Goal: Transaction & Acquisition: Purchase product/service

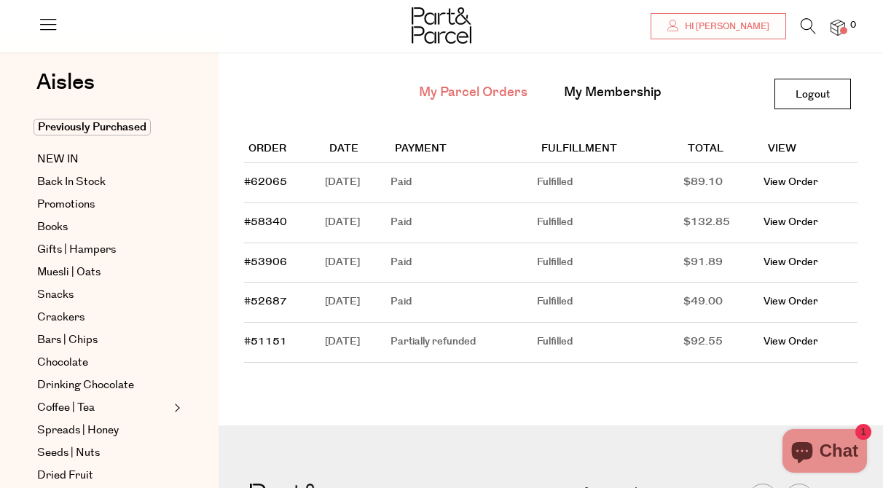
scroll to position [77, 0]
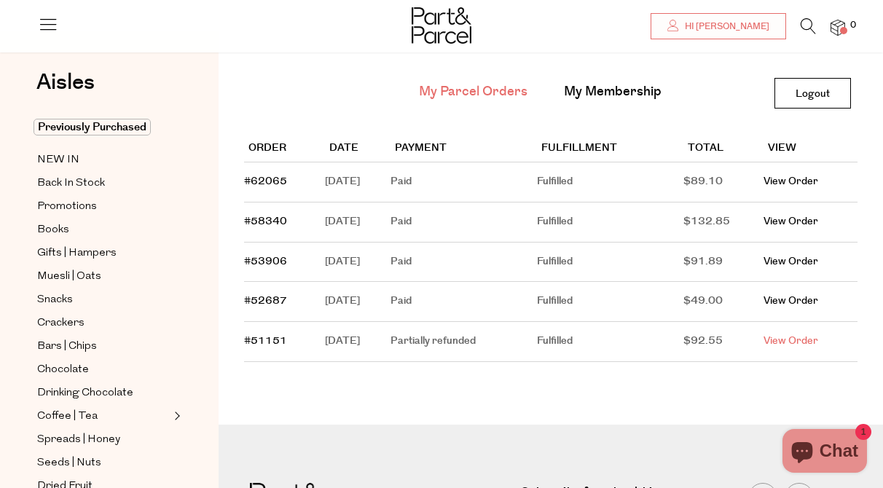
click at [794, 340] on link "View Order" at bounding box center [791, 341] width 55 height 15
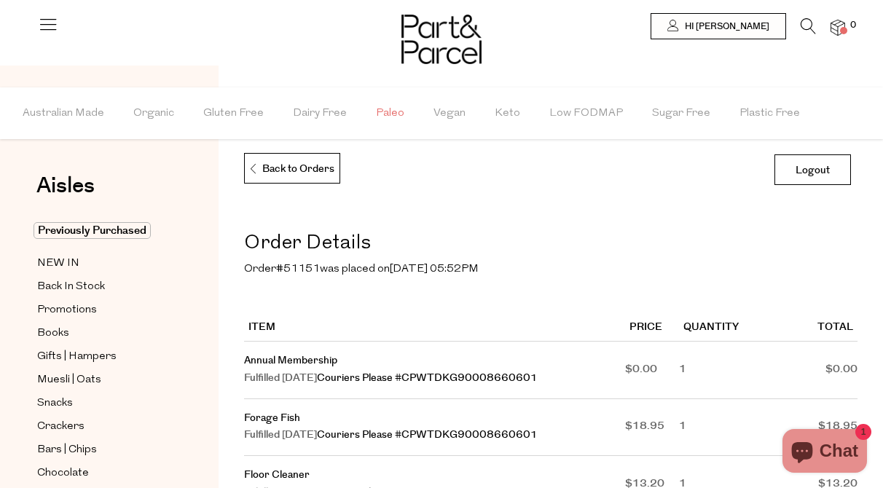
click at [376, 115] on span "Paleo" at bounding box center [390, 113] width 28 height 51
click at [298, 160] on p "Back to Orders" at bounding box center [292, 169] width 86 height 31
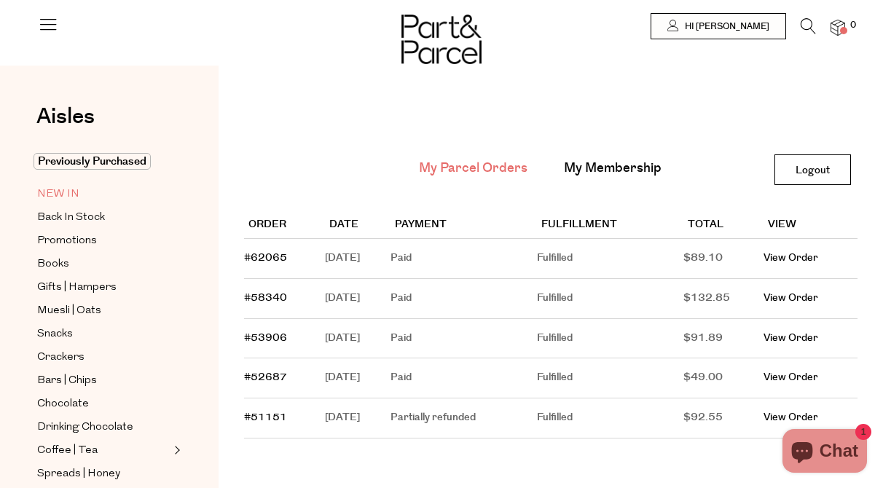
click at [63, 194] on span "NEW IN" at bounding box center [58, 194] width 42 height 17
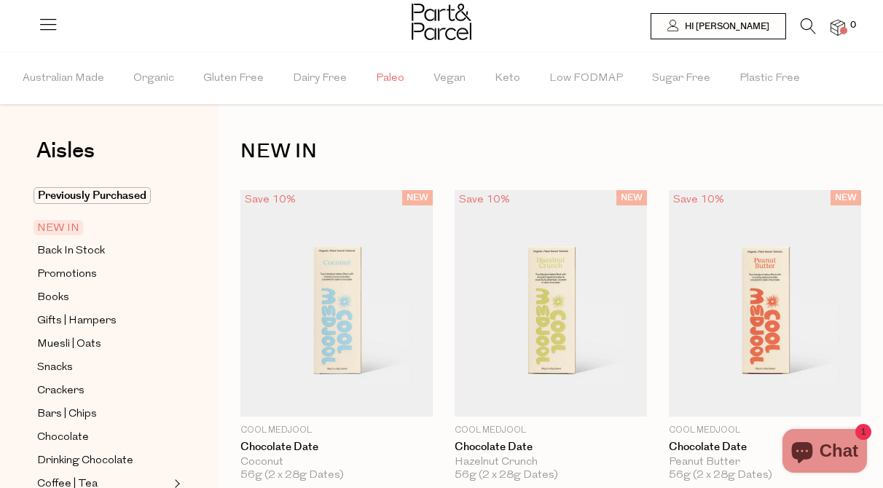
click at [392, 76] on span "Paleo" at bounding box center [390, 78] width 28 height 51
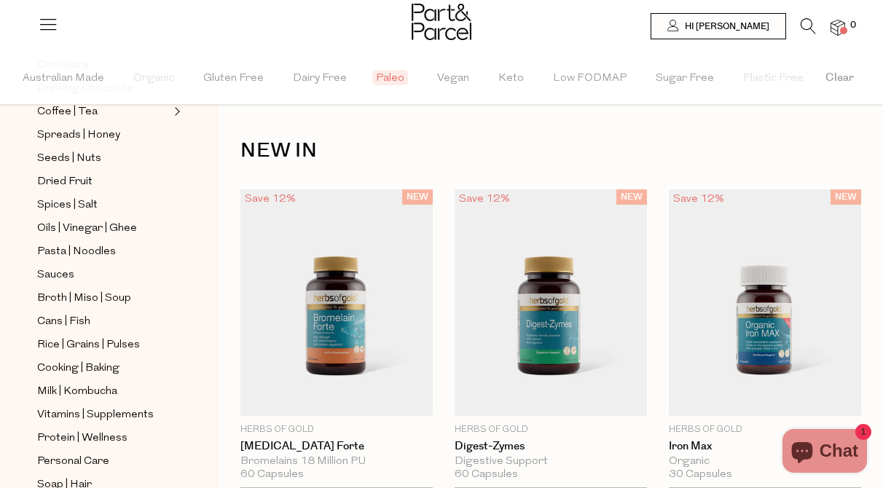
scroll to position [374, 0]
click at [106, 360] on span "Cooking | Baking" at bounding box center [78, 367] width 82 height 17
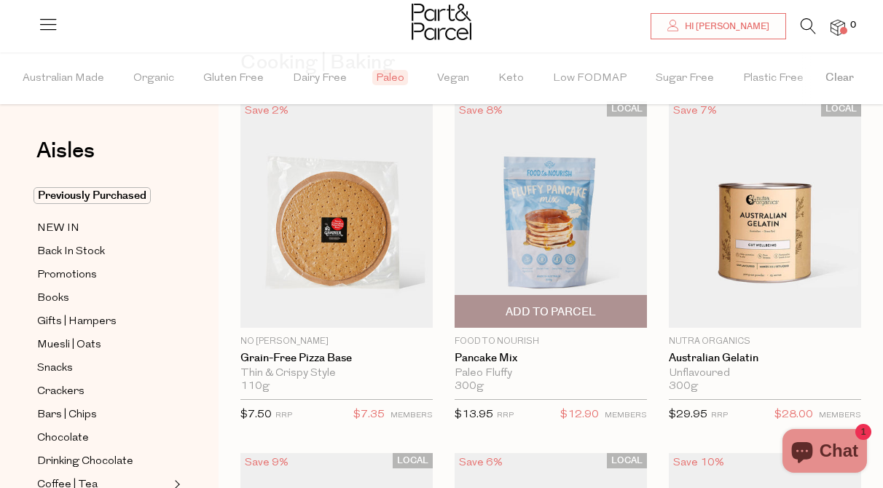
scroll to position [87, 0]
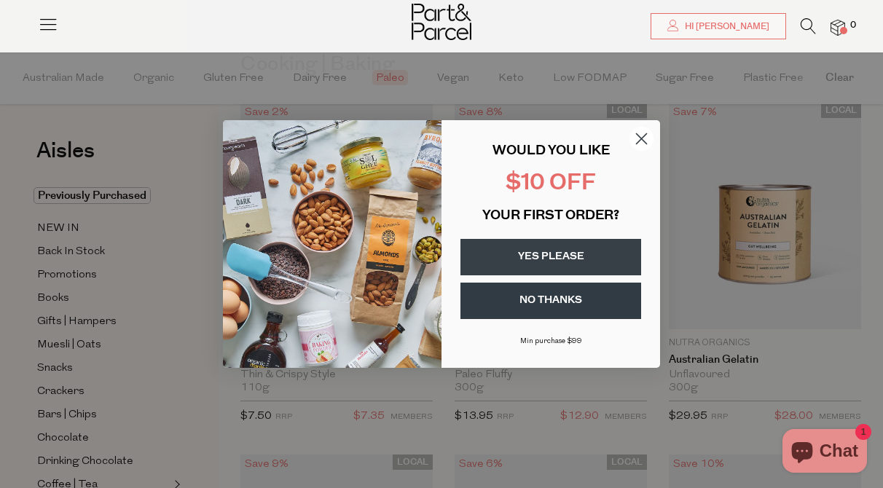
click at [644, 138] on circle "Close dialog" at bounding box center [642, 139] width 24 height 24
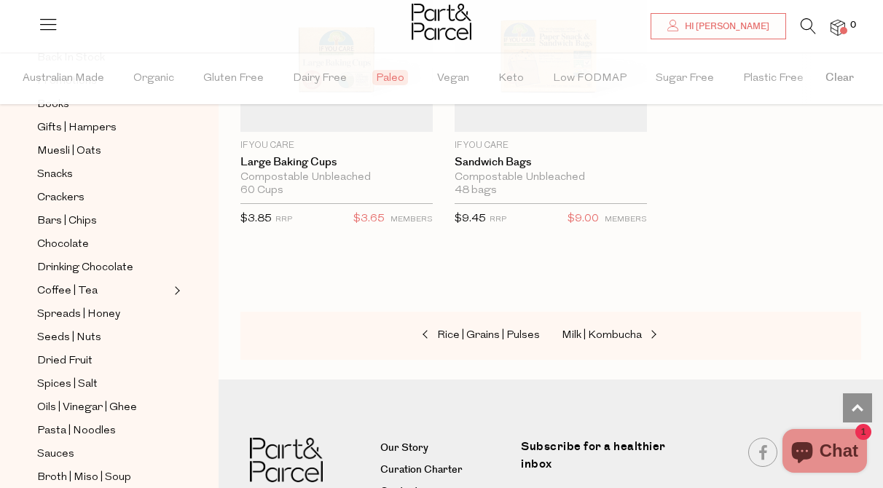
scroll to position [203, 0]
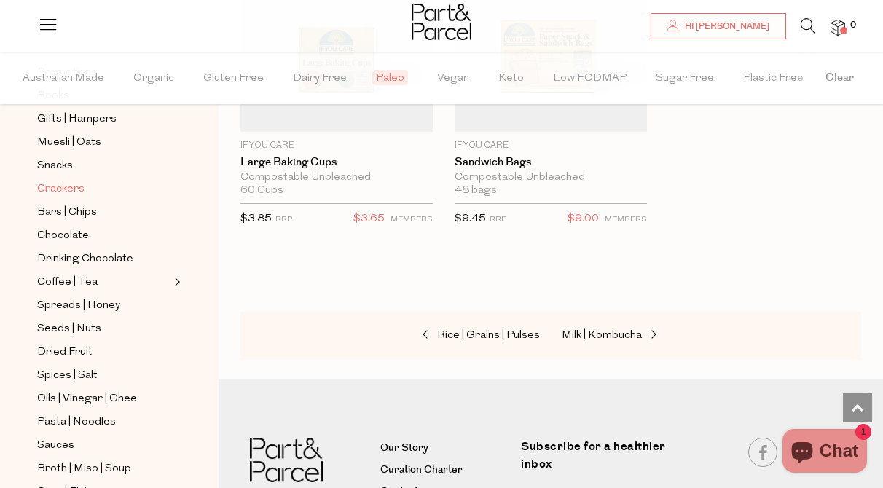
click at [78, 188] on span "Crackers" at bounding box center [60, 189] width 47 height 17
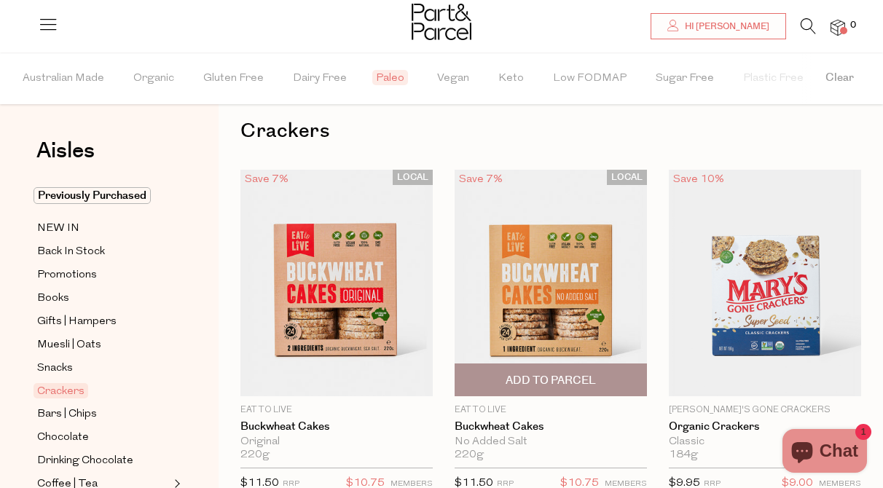
scroll to position [18, 0]
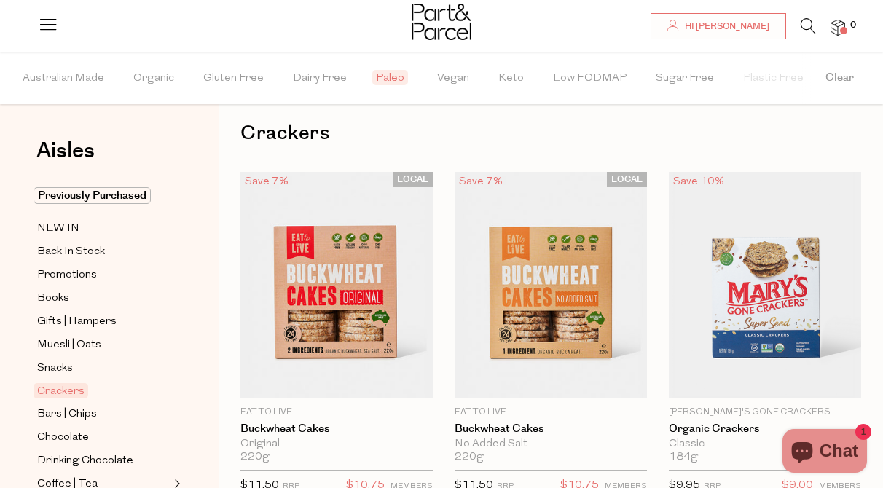
click at [383, 75] on span "Paleo" at bounding box center [390, 77] width 36 height 15
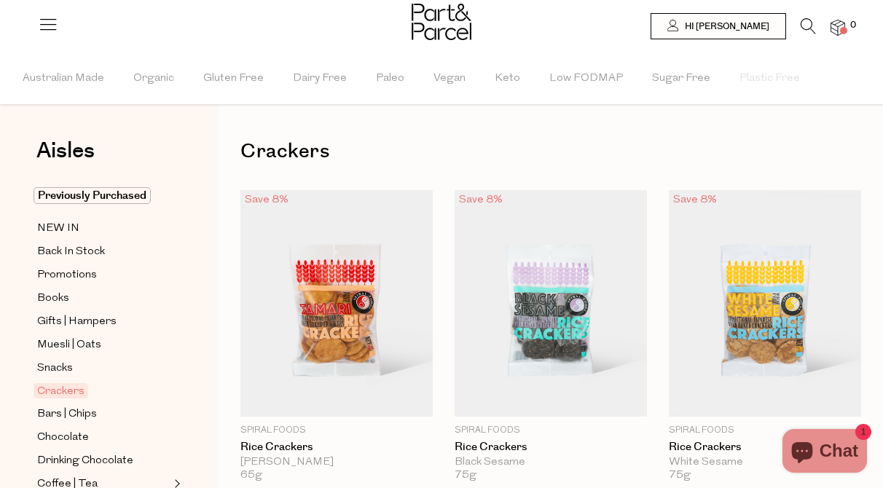
click at [383, 75] on span "Paleo" at bounding box center [390, 78] width 28 height 51
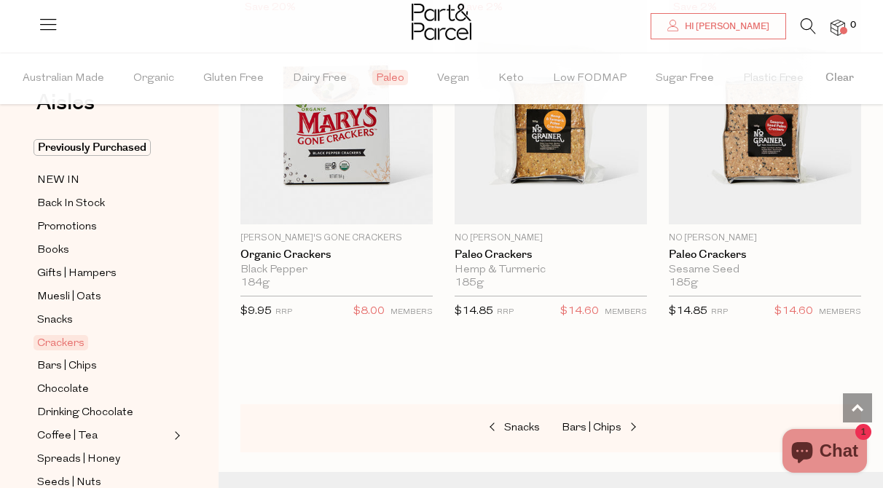
scroll to position [50, 0]
click at [66, 319] on span "Snacks" at bounding box center [55, 318] width 36 height 17
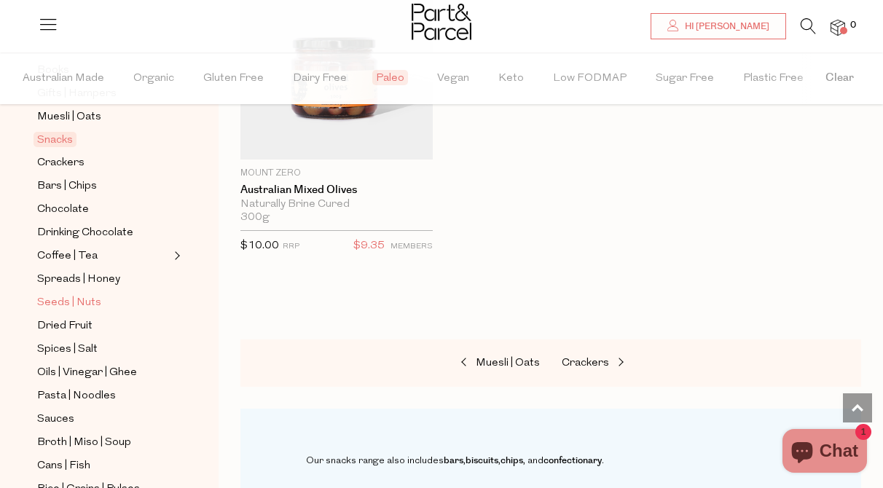
scroll to position [232, 0]
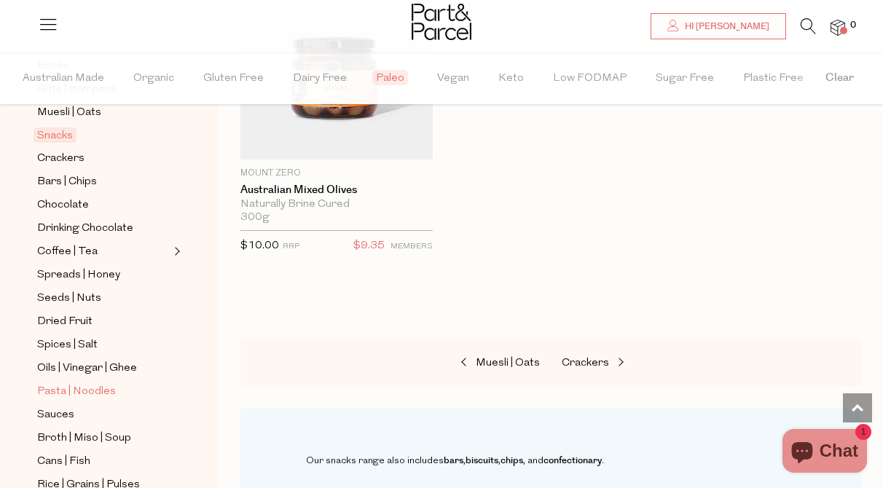
click at [91, 391] on span "Pasta | Noodles" at bounding box center [76, 391] width 79 height 17
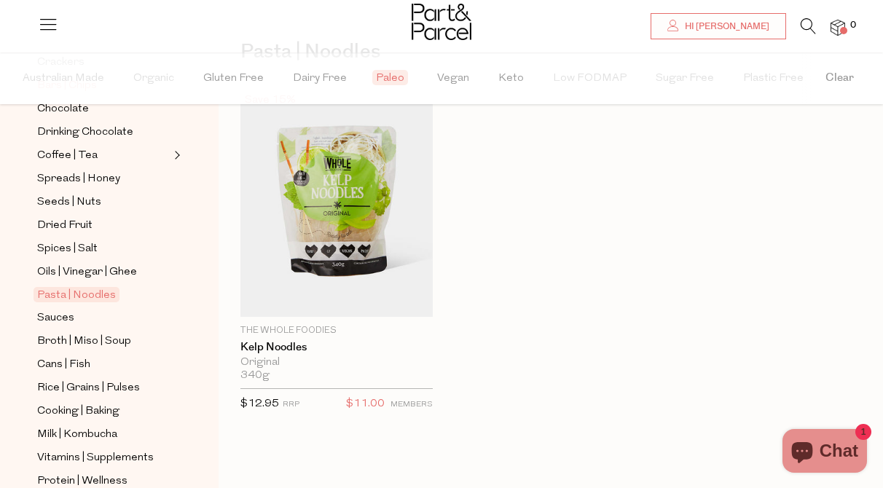
scroll to position [332, 0]
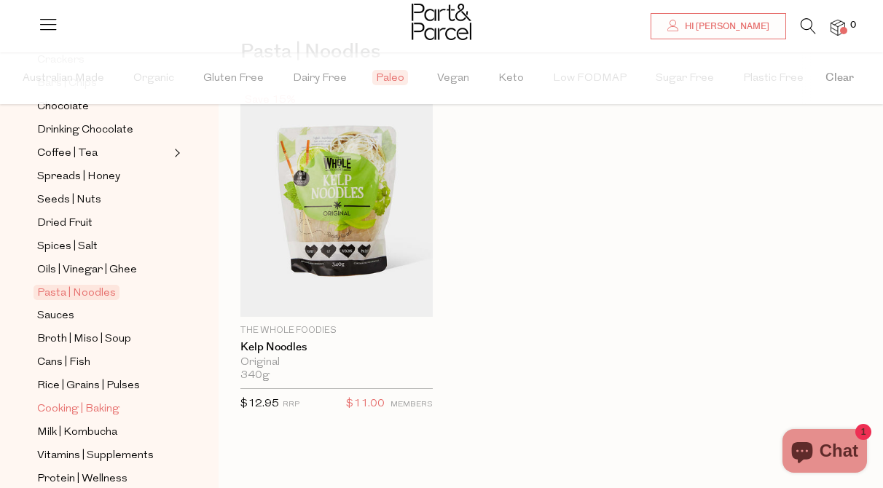
click at [109, 405] on span "Cooking | Baking" at bounding box center [78, 409] width 82 height 17
